Goal: Information Seeking & Learning: Check status

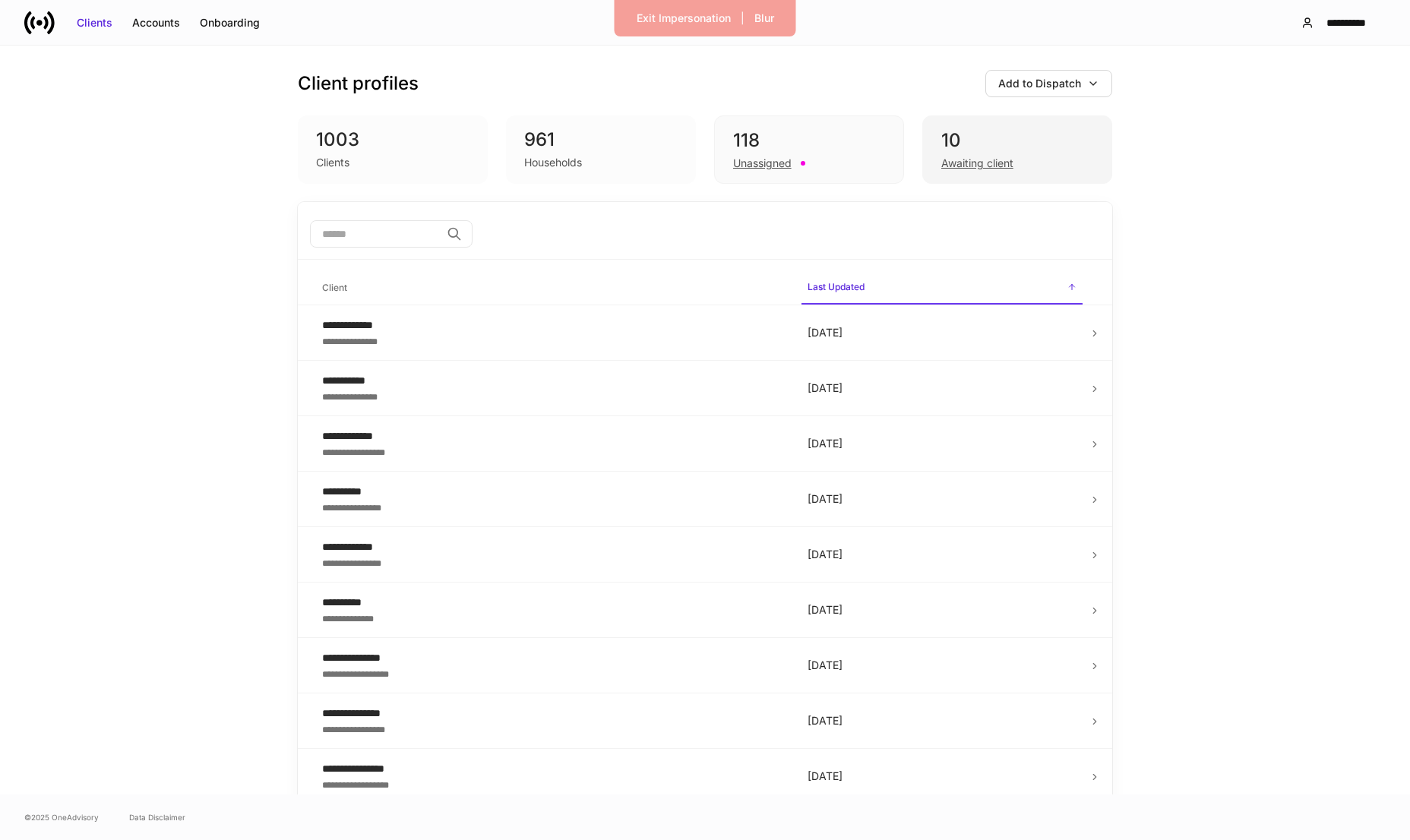
click at [962, 151] on div "10" at bounding box center [1017, 140] width 152 height 24
click at [804, 147] on div "118" at bounding box center [808, 140] width 152 height 24
click at [961, 161] on div "Awaiting client" at bounding box center [978, 163] width 73 height 15
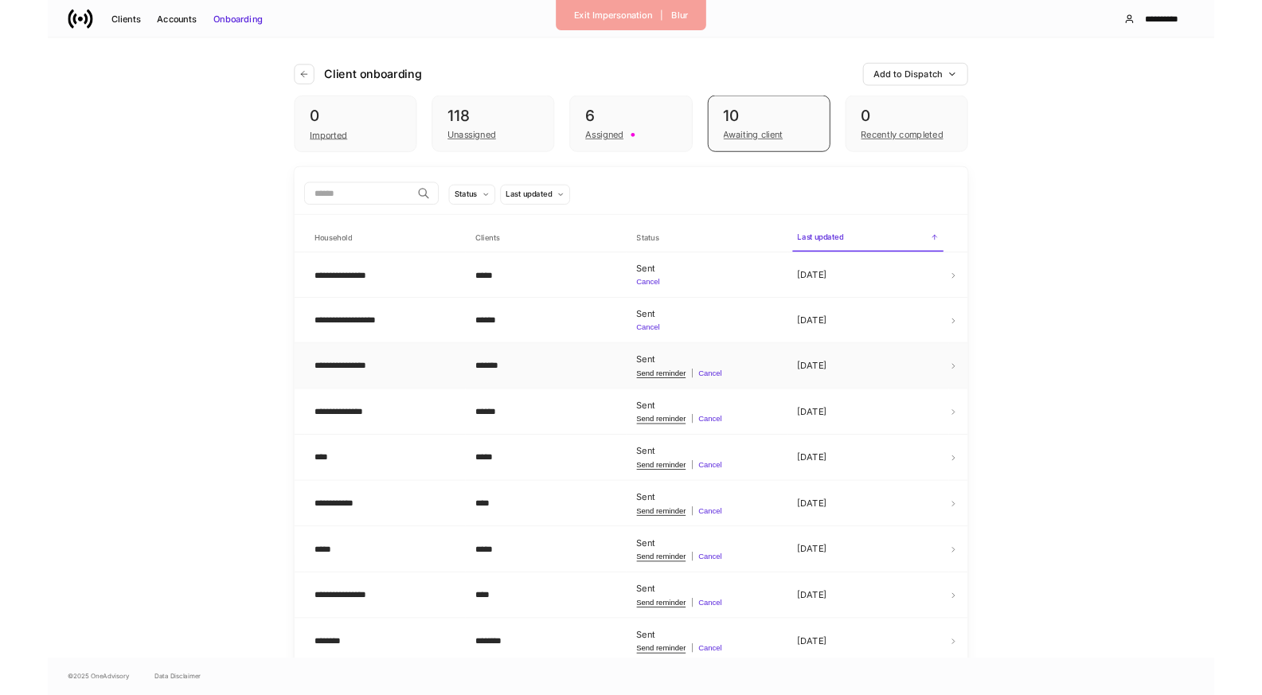
scroll to position [48, 0]
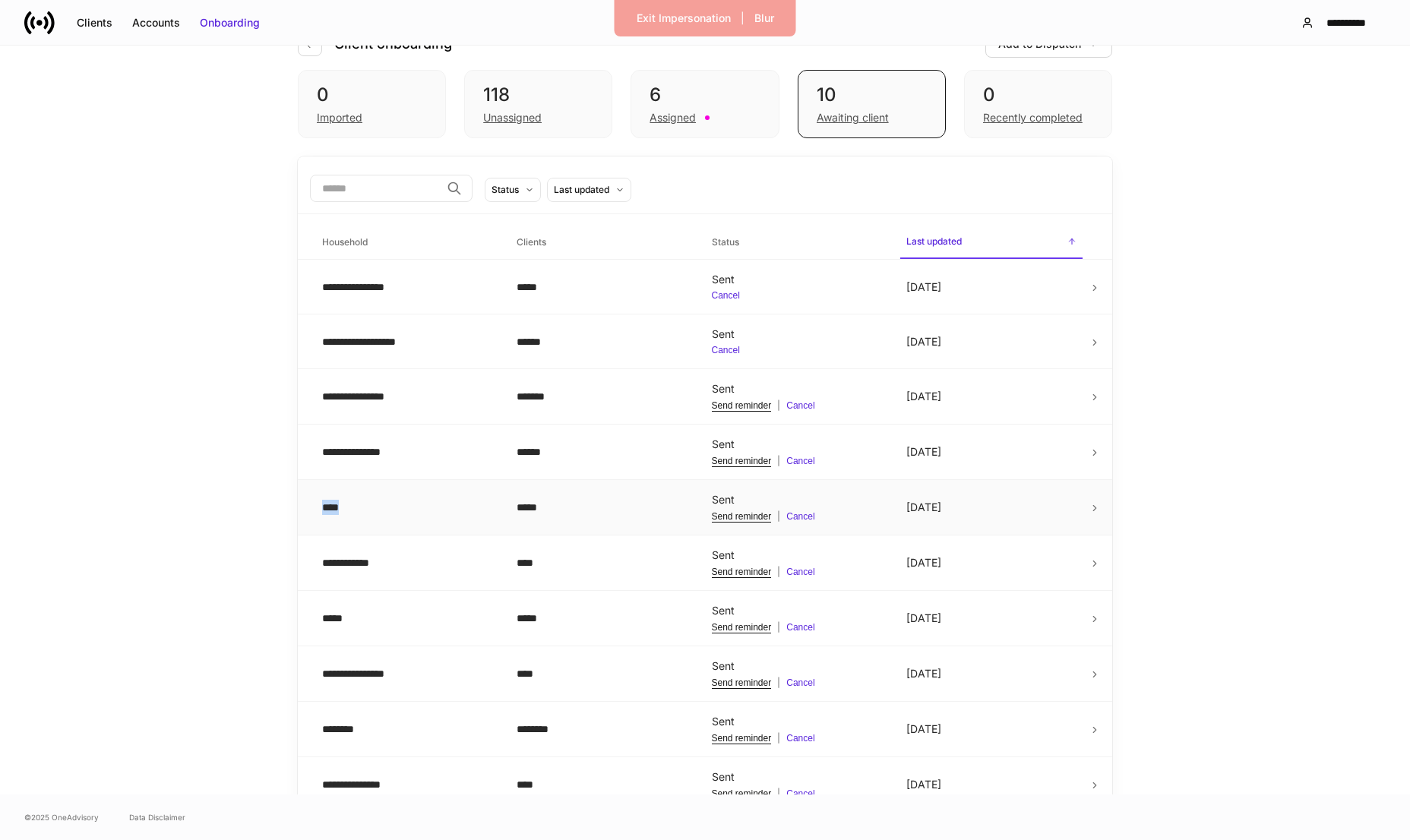
drag, startPoint x: 430, startPoint y: 515, endPoint x: 297, endPoint y: 514, distance: 133.0
click at [298, 514] on tr "**** ***** Sent Send reminder | Cancel [DATE]" at bounding box center [705, 507] width 815 height 55
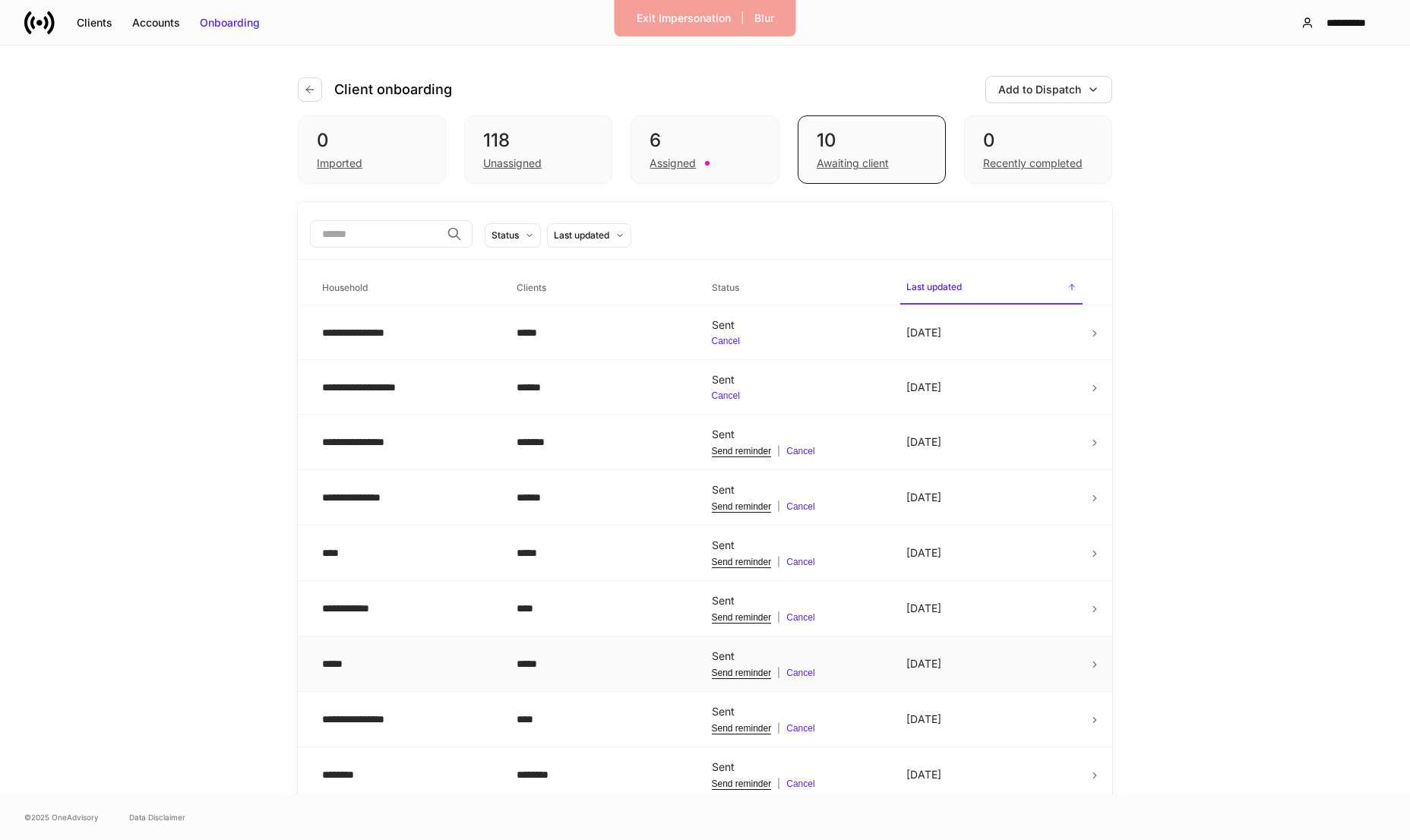
click at [533, 666] on div "*****" at bounding box center [602, 664] width 170 height 15
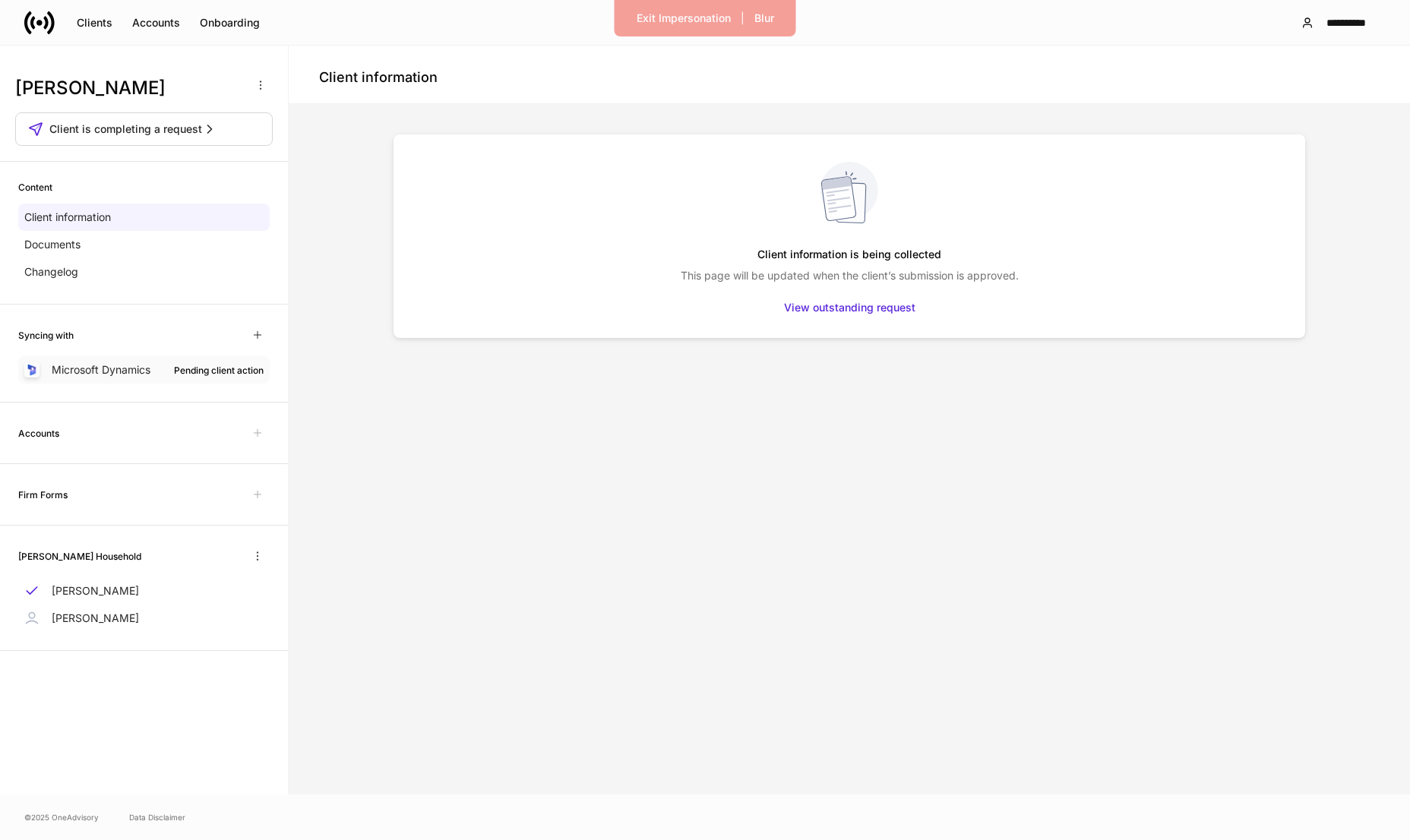
click at [147, 376] on p "Microsoft Dynamics" at bounding box center [101, 370] width 99 height 15
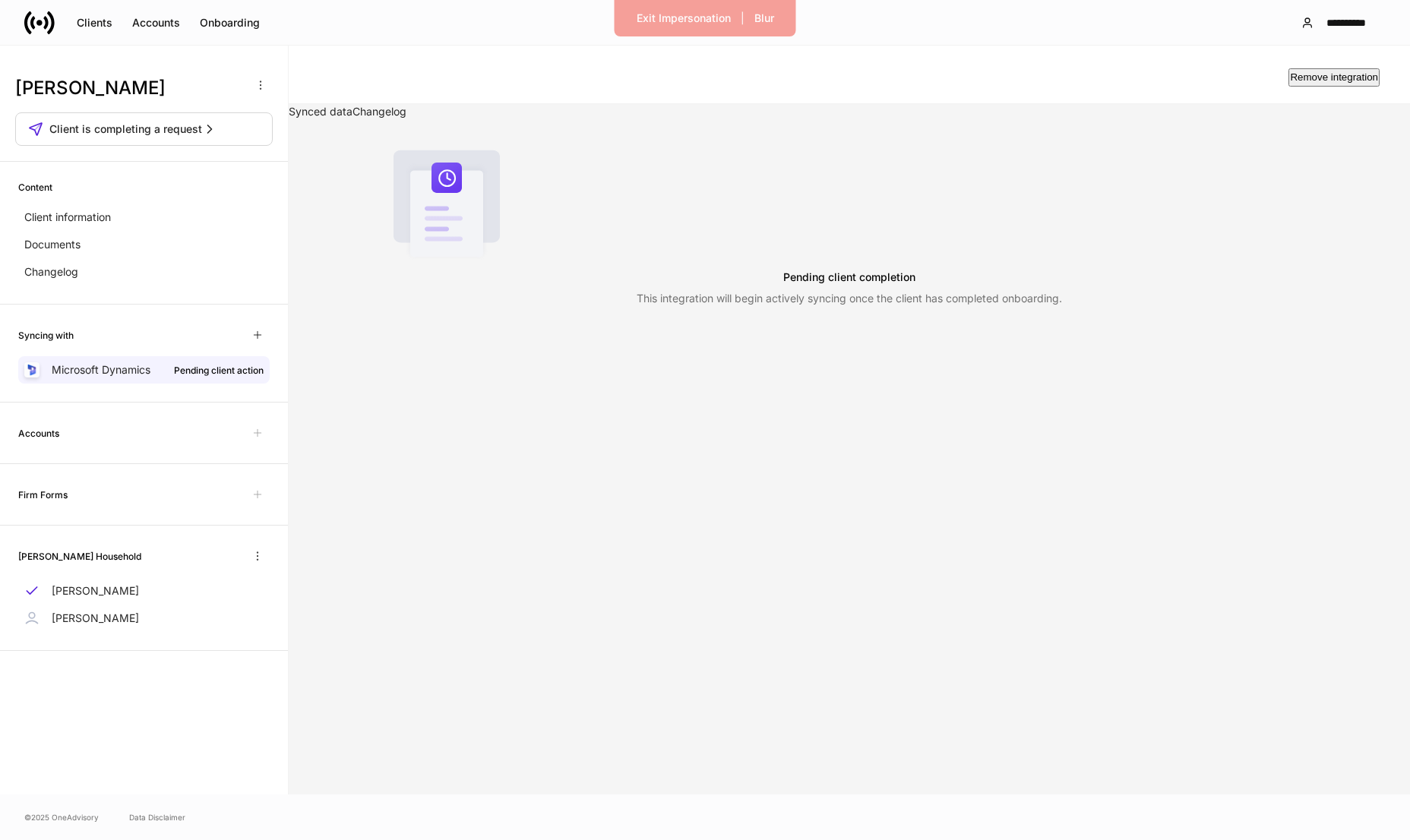
click at [406, 113] on link "Changelog" at bounding box center [379, 112] width 54 height 13
click at [352, 117] on link "Synced data" at bounding box center [321, 112] width 64 height 13
click at [103, 233] on div "Documents" at bounding box center [144, 244] width 252 height 28
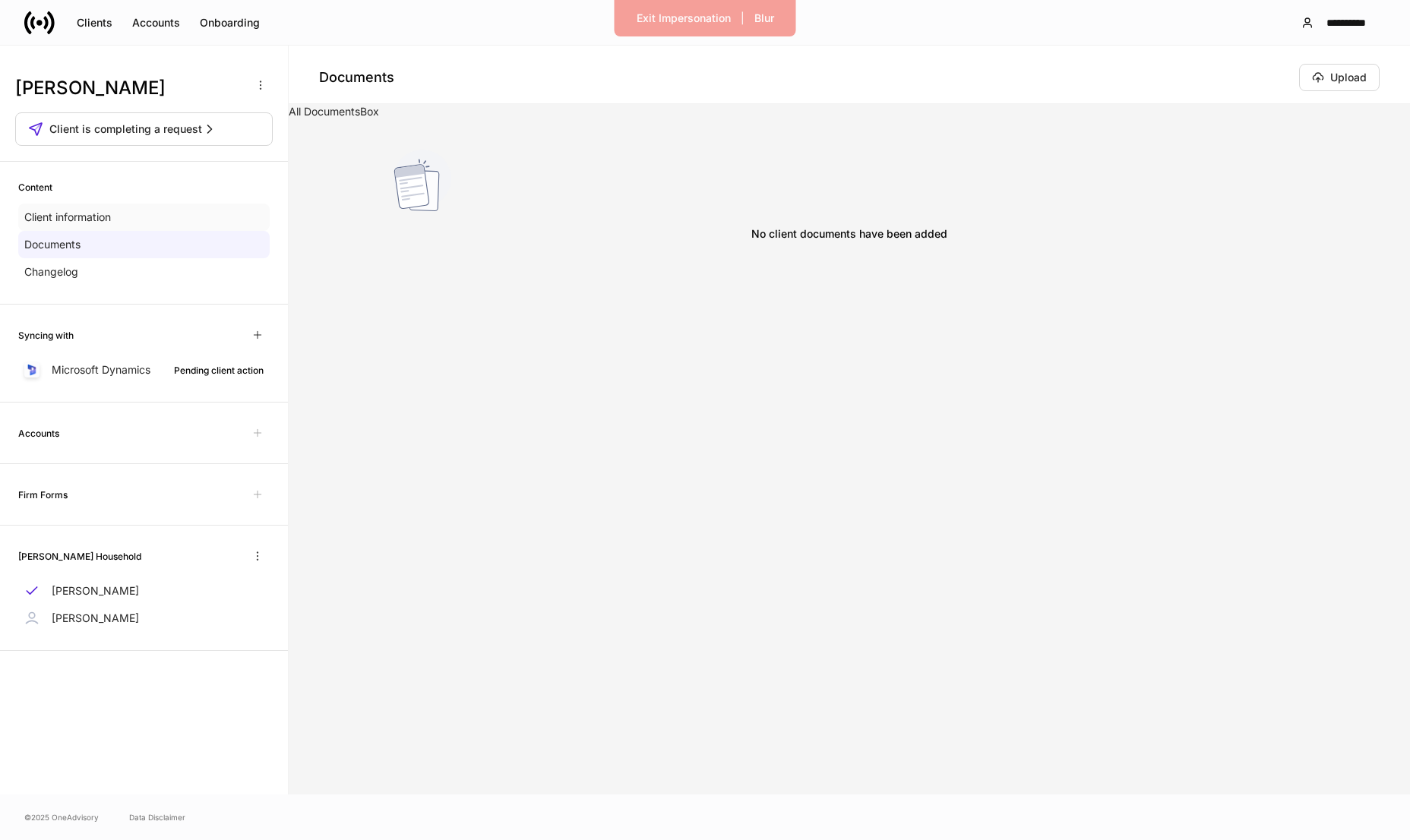
click at [103, 211] on p "Client information" at bounding box center [67, 217] width 87 height 15
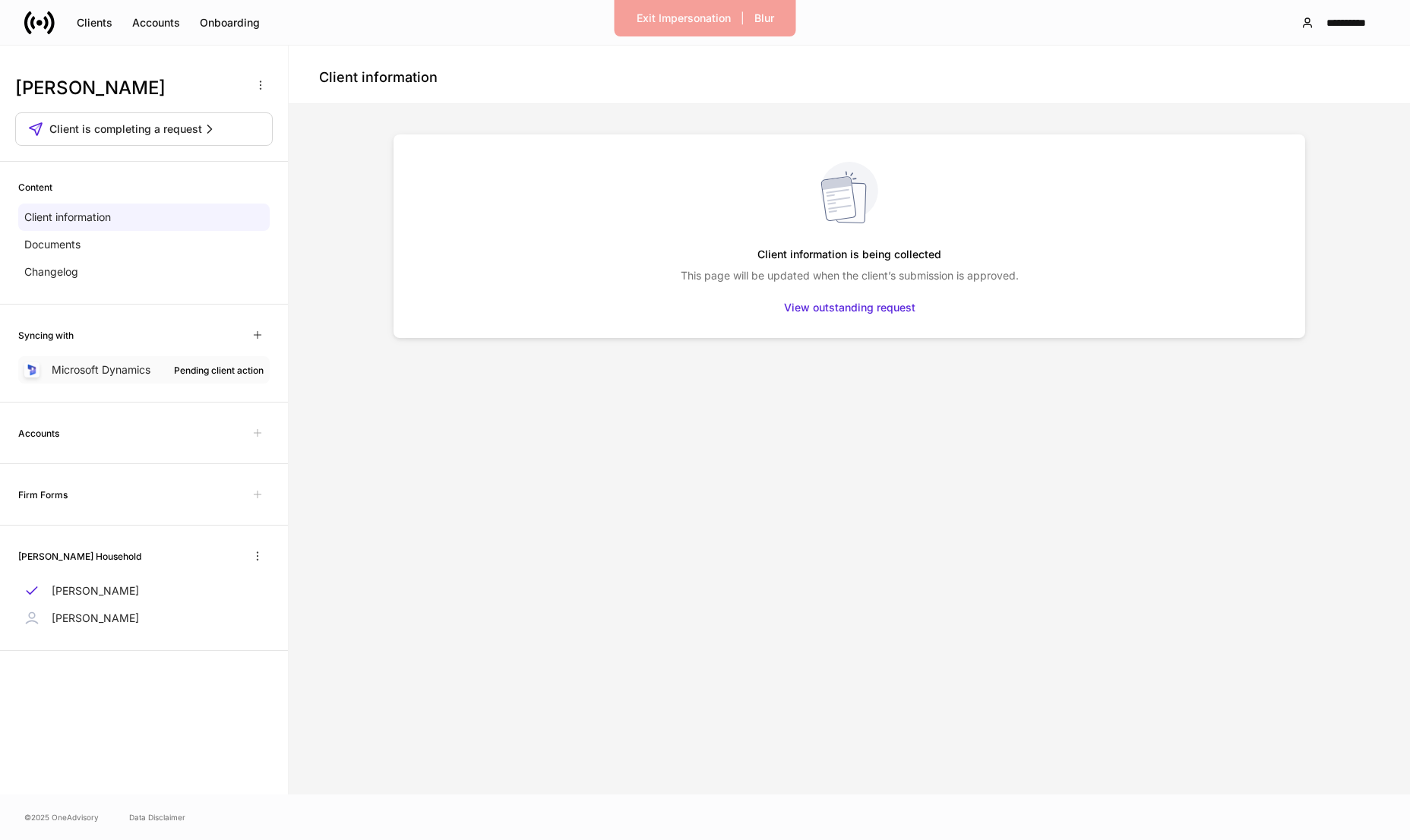
click at [166, 371] on div "Microsoft Dynamics Pending client action" at bounding box center [144, 369] width 252 height 28
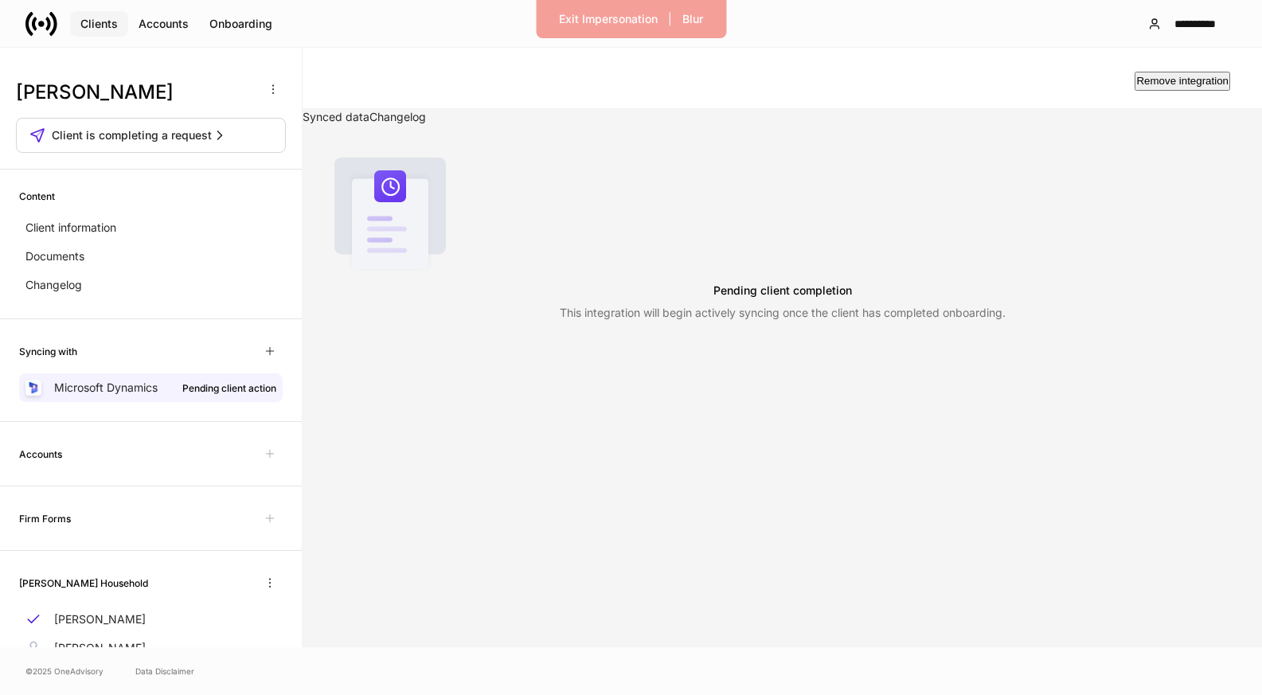
click at [99, 19] on div "Clients" at bounding box center [98, 24] width 37 height 16
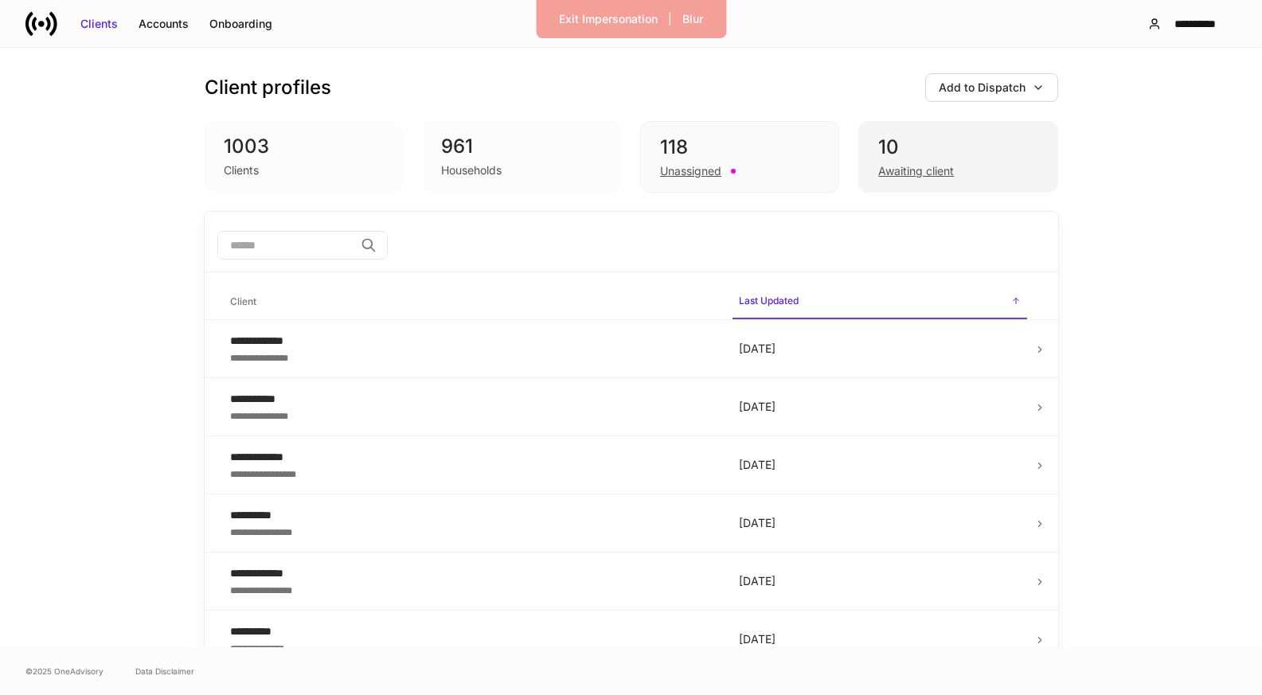
click at [928, 170] on div "Awaiting client" at bounding box center [916, 171] width 76 height 16
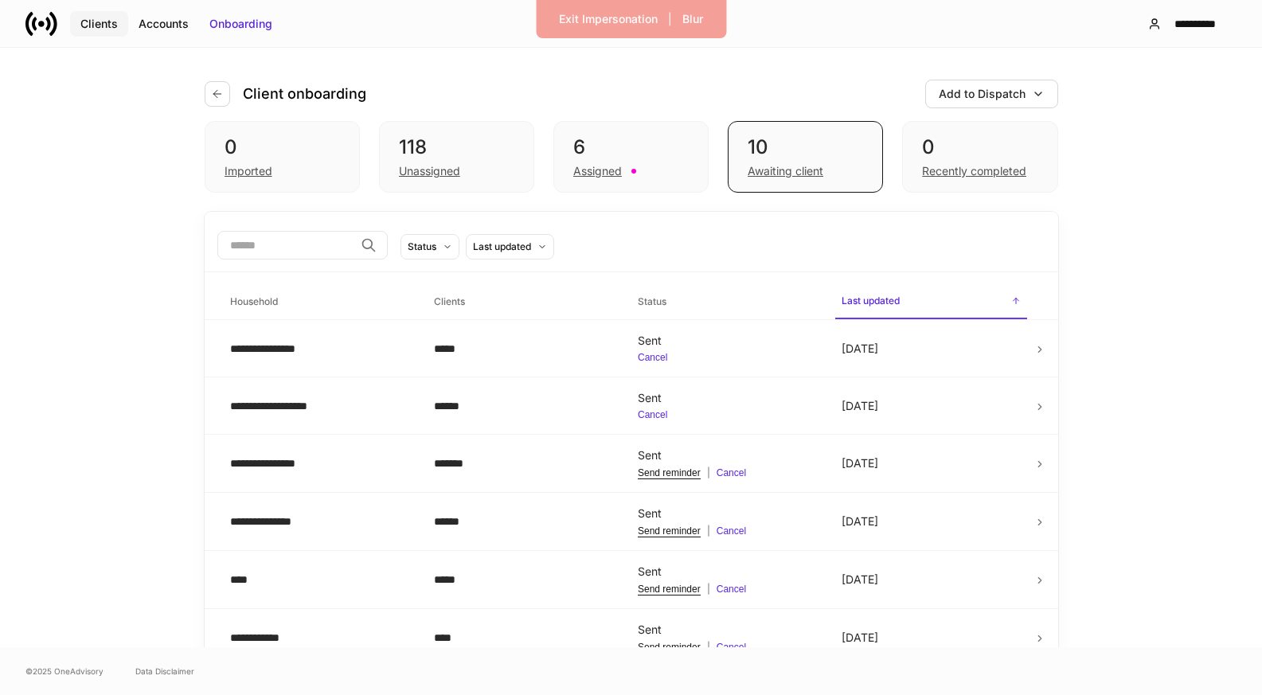
click at [106, 28] on div "Clients" at bounding box center [98, 24] width 37 height 16
